Goal: Task Accomplishment & Management: Use online tool/utility

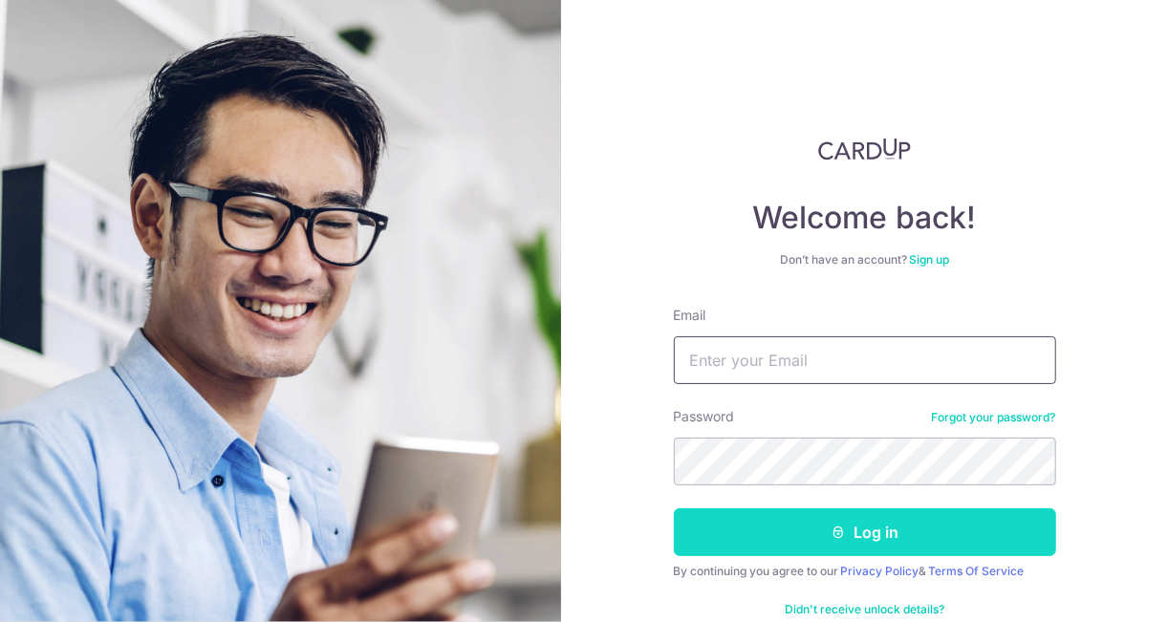
type input "[EMAIL_ADDRESS][DOMAIN_NAME]"
click at [841, 527] on button "Log in" at bounding box center [865, 533] width 382 height 48
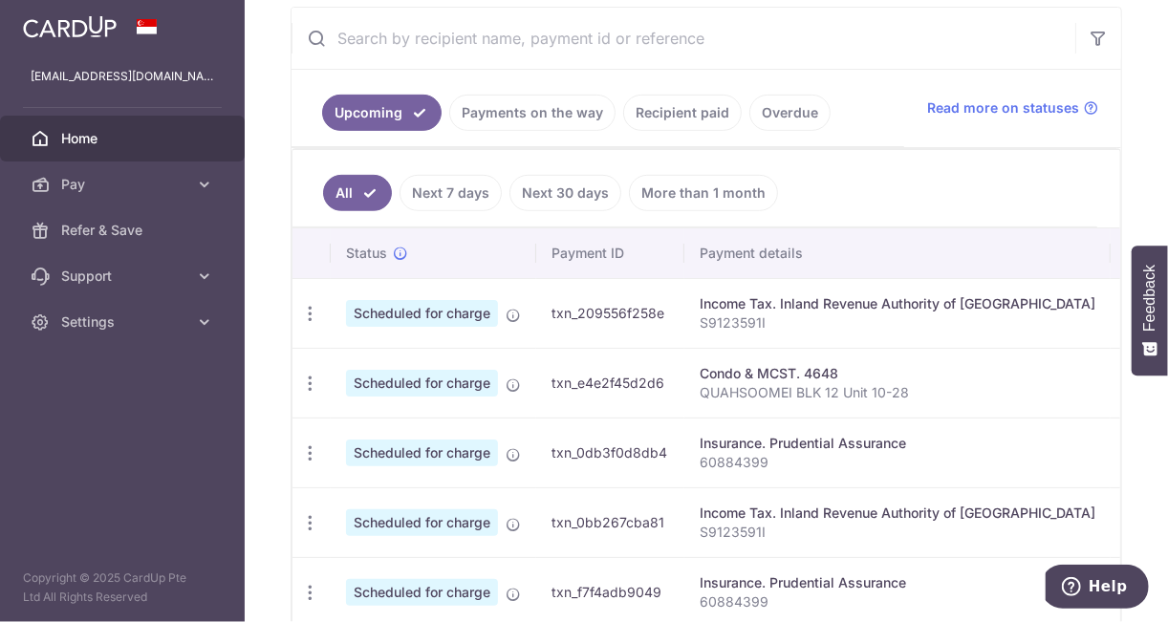
scroll to position [382, 0]
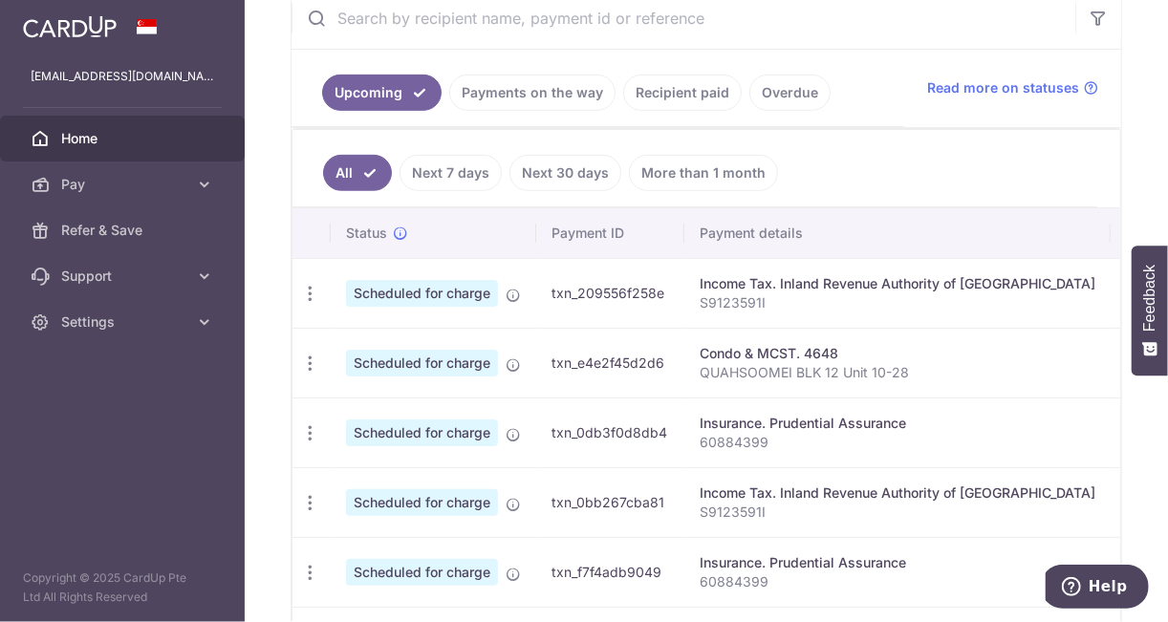
click at [551, 96] on link "Payments on the way" at bounding box center [532, 93] width 166 height 36
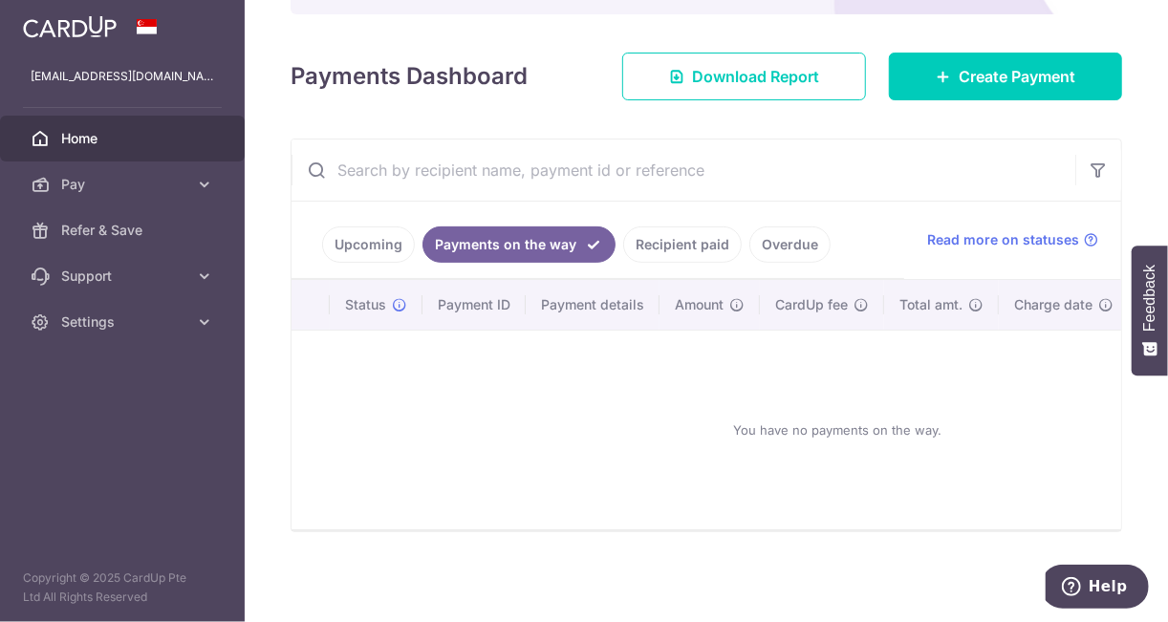
scroll to position [238, 0]
click at [690, 228] on link "Recipient paid" at bounding box center [682, 245] width 119 height 36
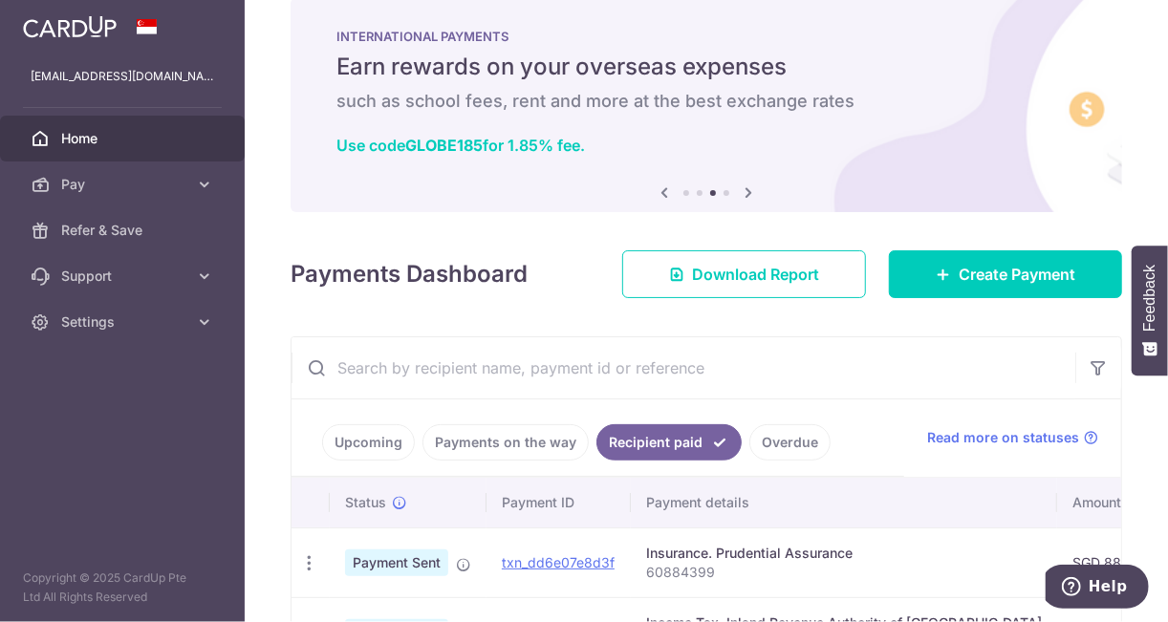
scroll to position [96, 0]
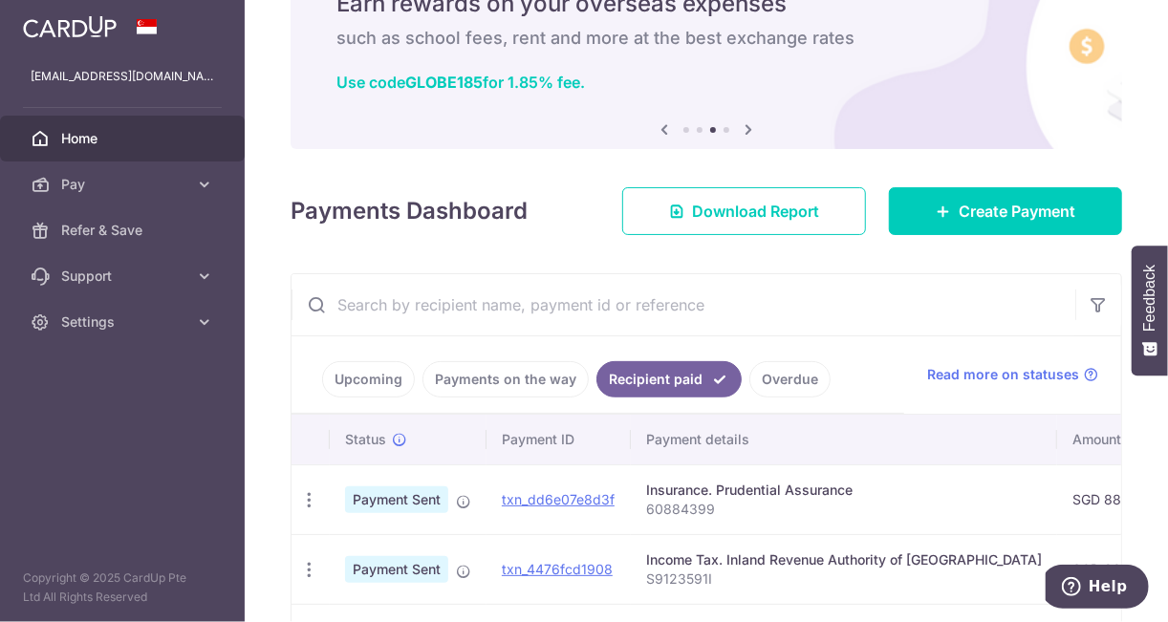
click at [366, 382] on link "Upcoming" at bounding box center [368, 379] width 93 height 36
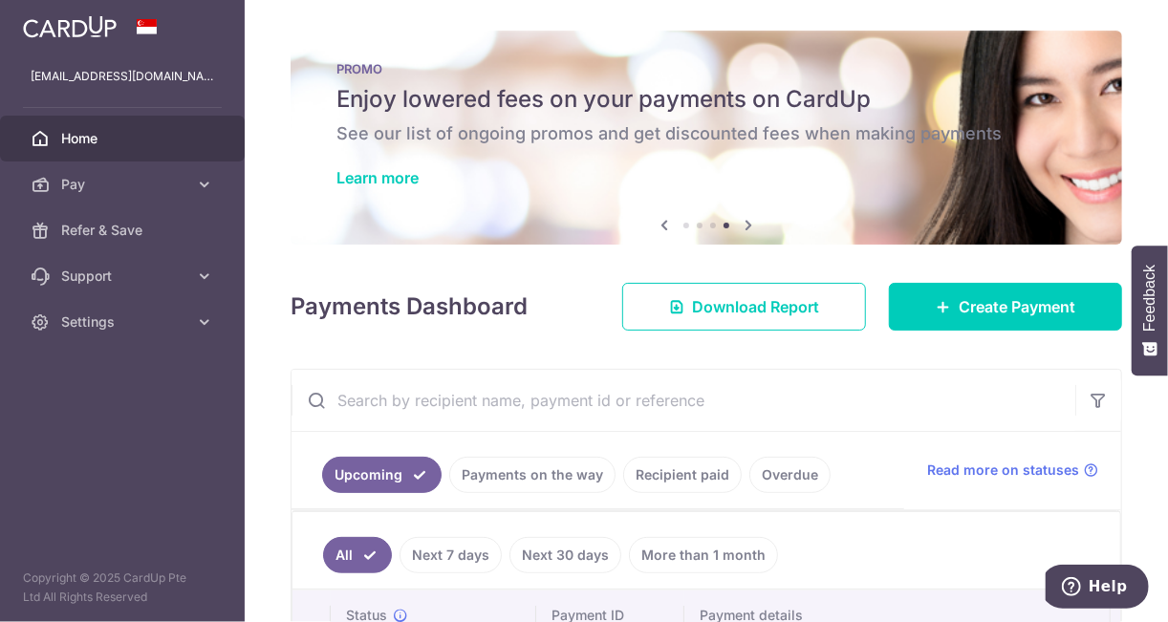
scroll to position [0, 0]
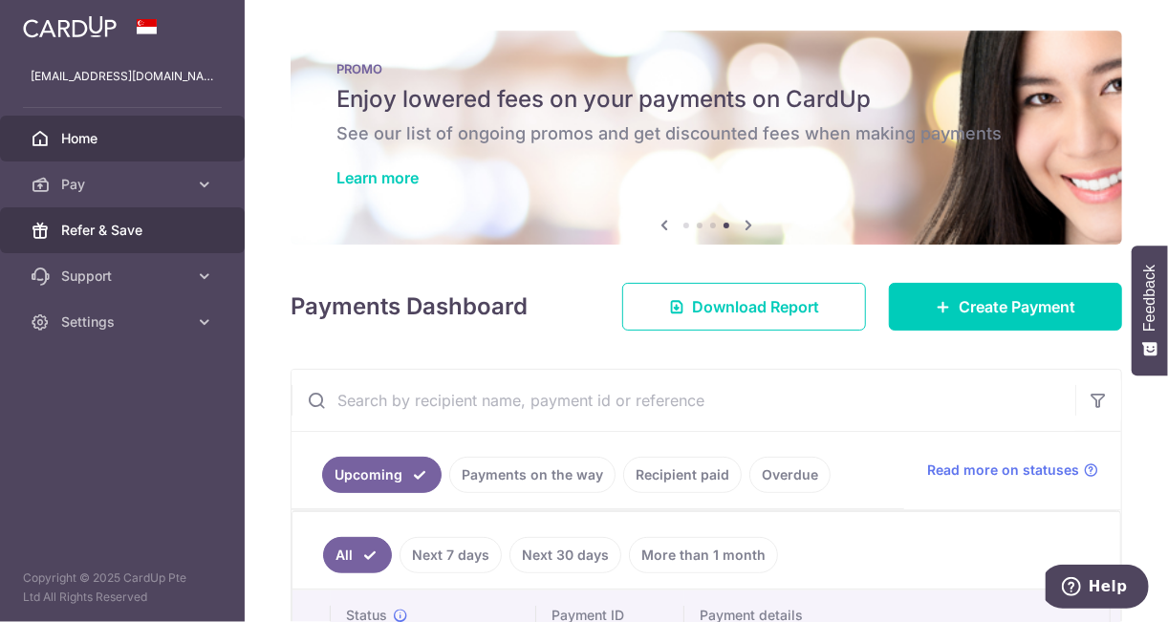
click at [158, 230] on span "Refer & Save" at bounding box center [124, 230] width 126 height 19
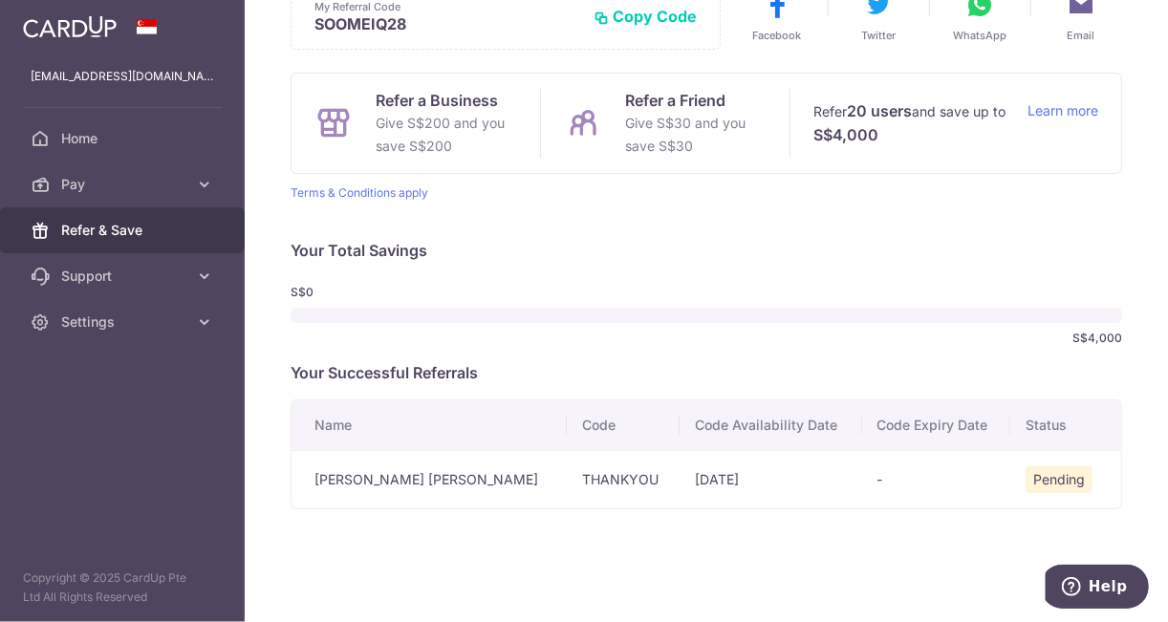
scroll to position [123, 0]
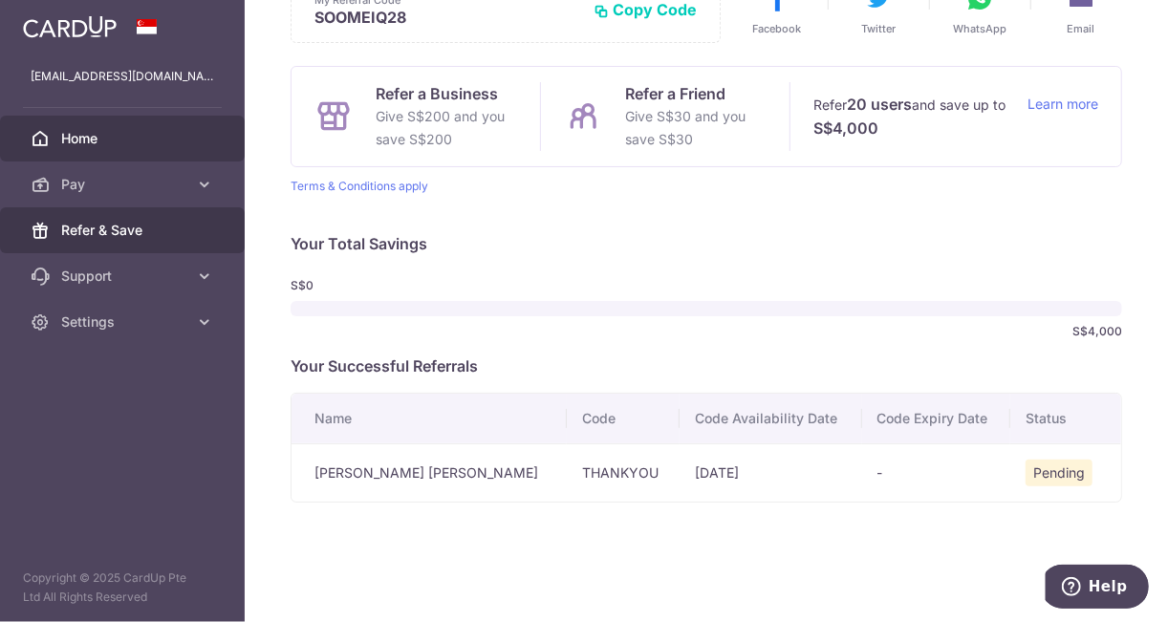
click at [131, 134] on span "Home" at bounding box center [124, 138] width 126 height 19
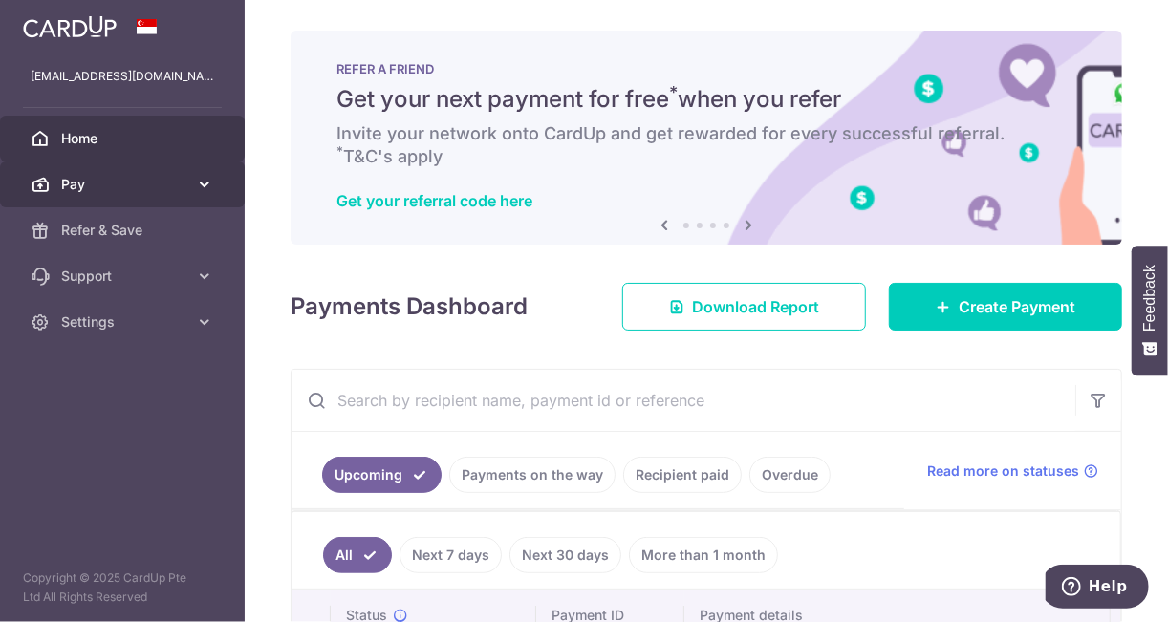
click at [197, 191] on icon at bounding box center [204, 184] width 19 height 19
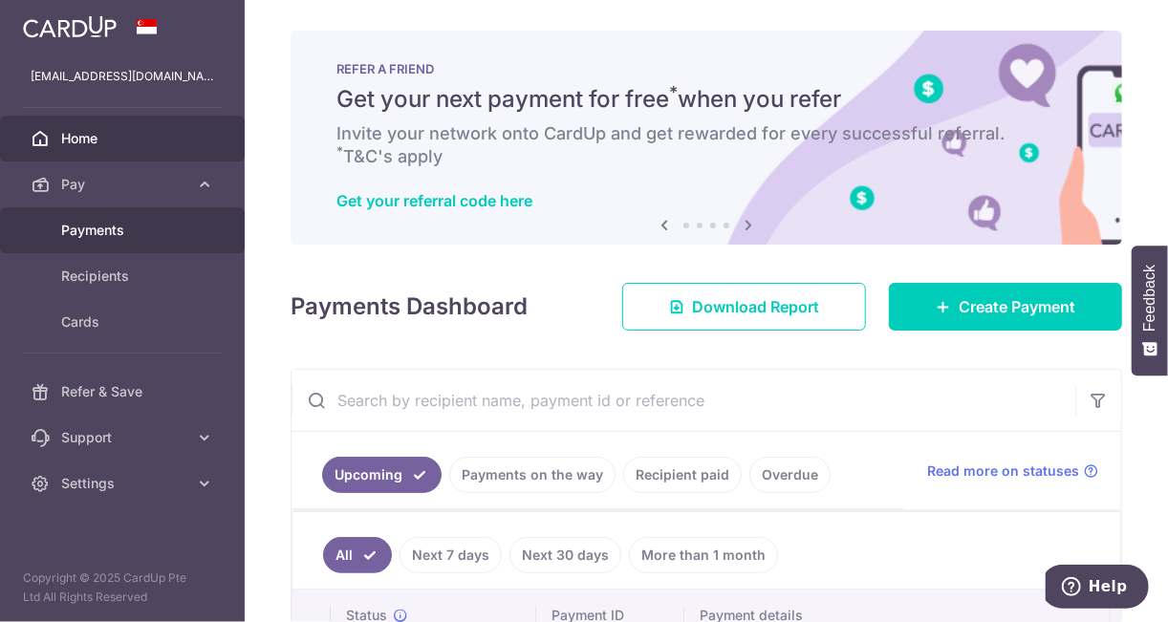
click at [123, 239] on span "Payments" at bounding box center [124, 230] width 126 height 19
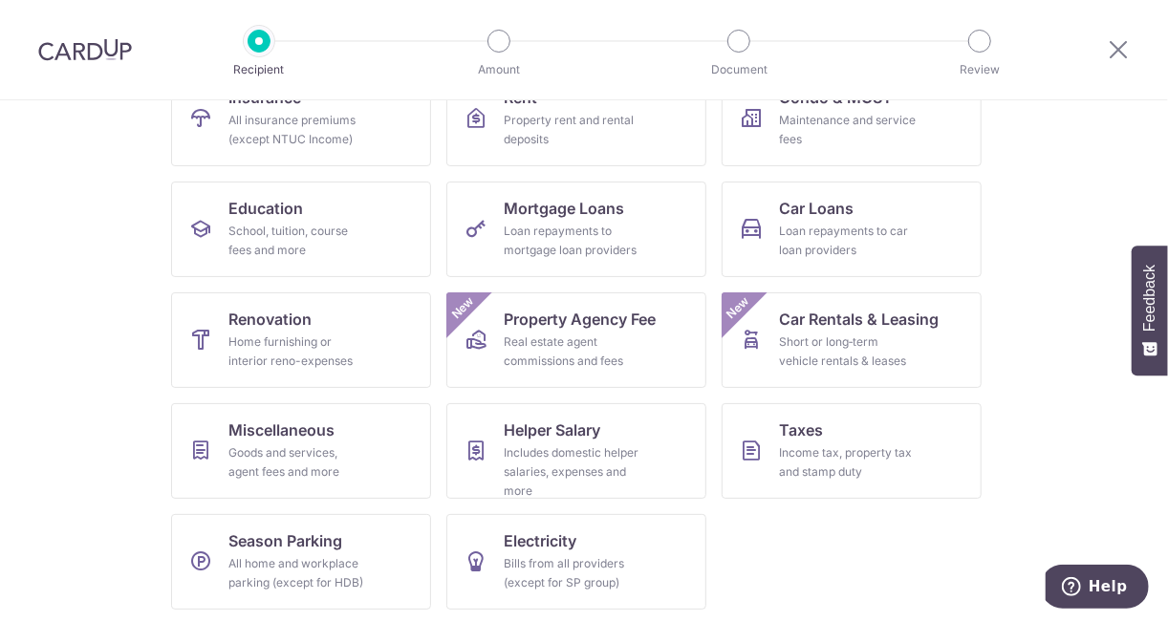
scroll to position [231, 0]
click at [345, 435] on link "Miscellaneous Goods and services, agent fees and more" at bounding box center [301, 450] width 260 height 96
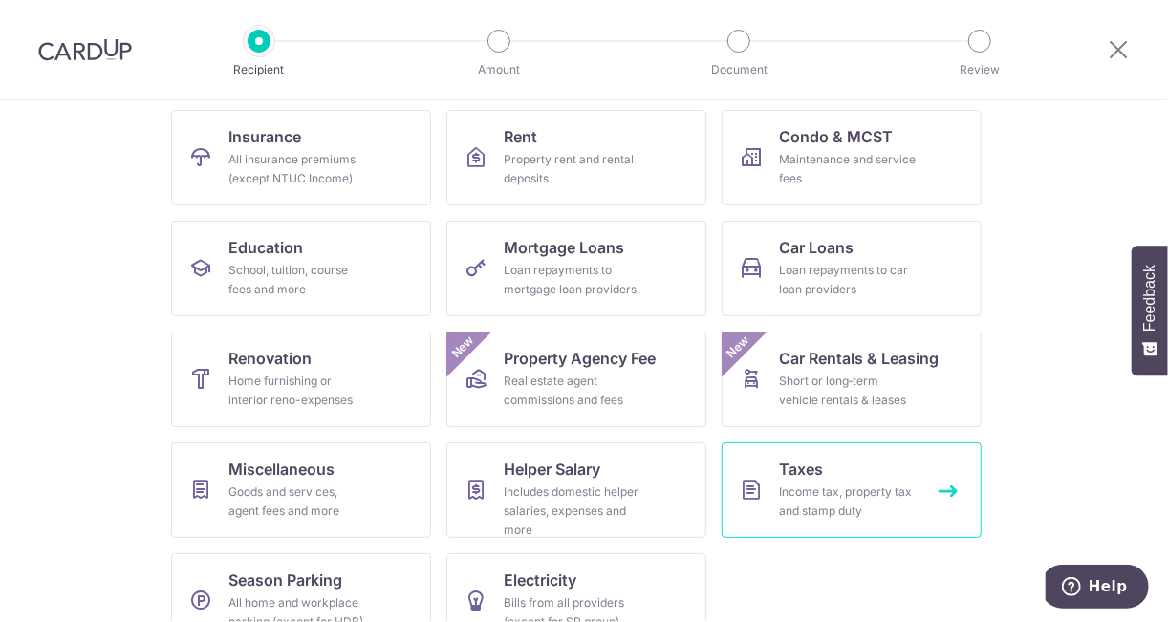
scroll to position [231, 0]
